Goal: Task Accomplishment & Management: Manage account settings

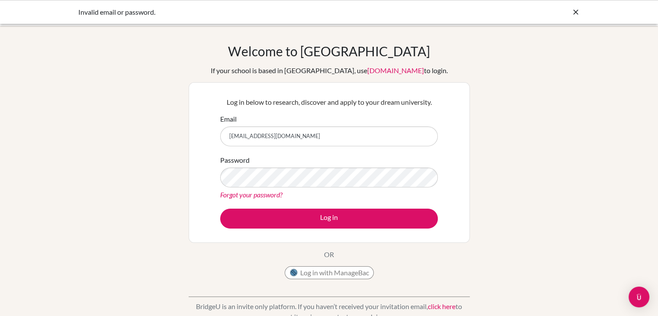
type input "[EMAIL_ADDRESS][DOMAIN_NAME]"
click at [220, 209] on button "Log in" at bounding box center [329, 219] width 218 height 20
click at [578, 11] on icon at bounding box center [576, 12] width 9 height 9
